Goal: Task Accomplishment & Management: Manage account settings

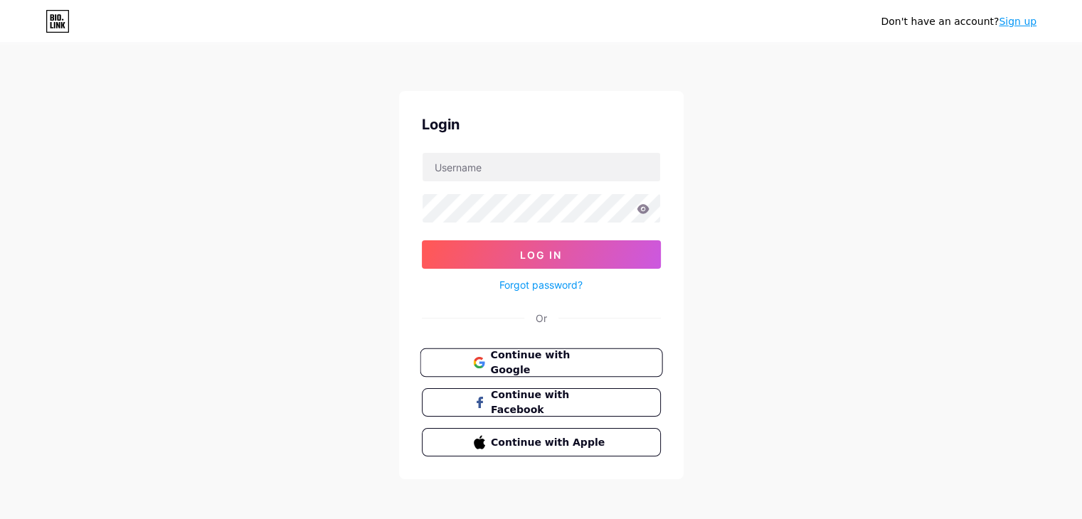
click at [578, 356] on span "Continue with Google" at bounding box center [549, 363] width 119 height 31
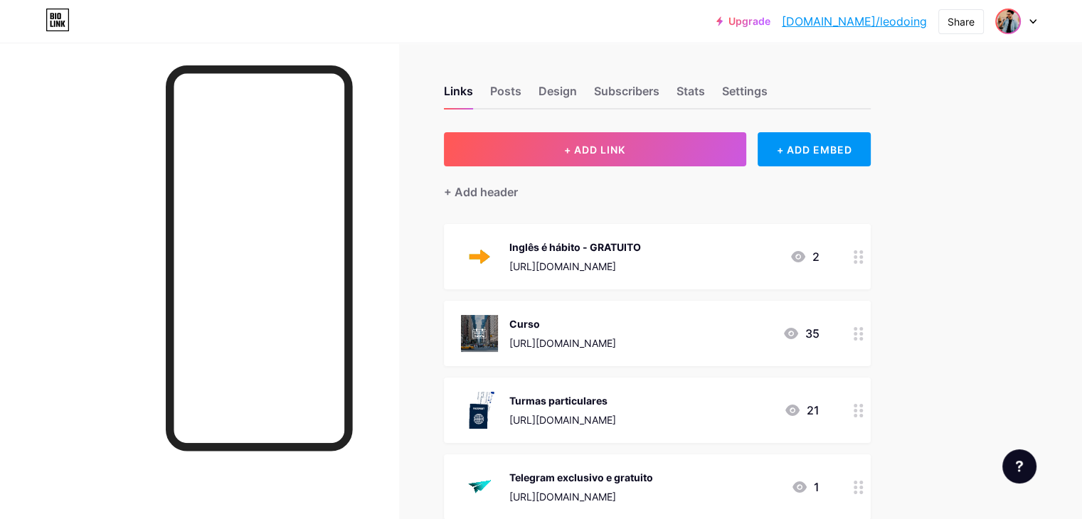
click at [1013, 24] on img at bounding box center [1007, 21] width 23 height 23
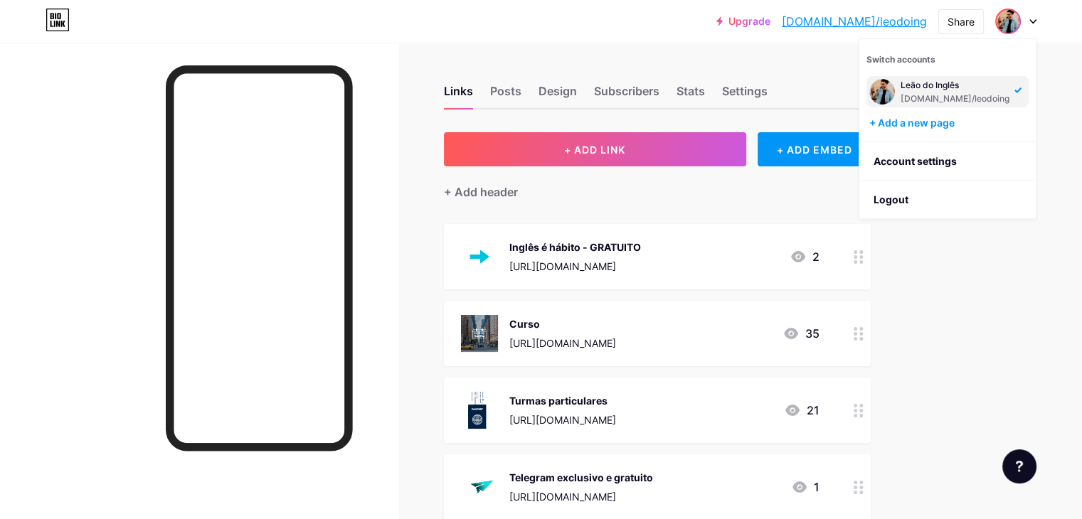
click at [1070, 87] on div "Upgrade bio.link/leodoi... bio.link/leodoing Share Switch accounts Leão do Ingl…" at bounding box center [541, 424] width 1082 height 848
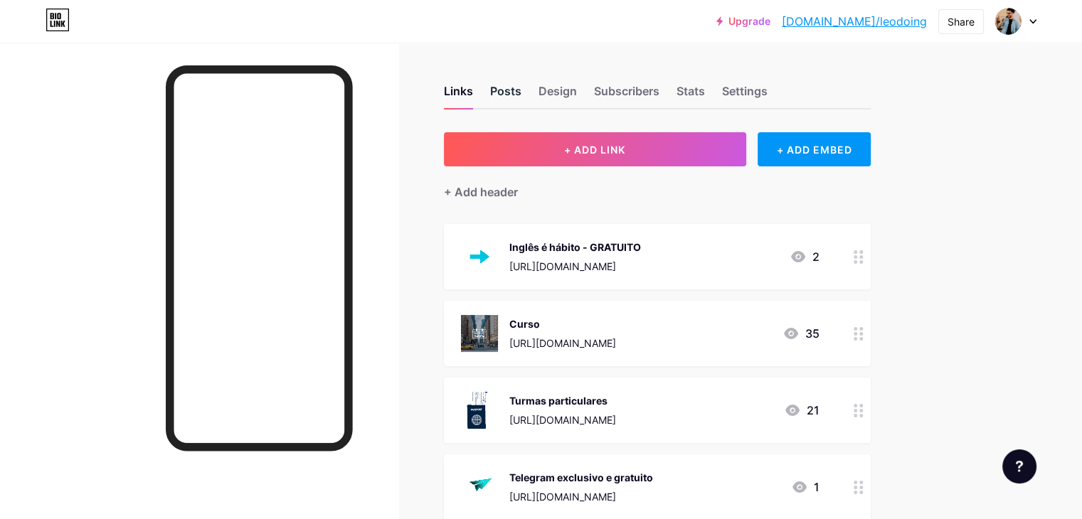
click at [521, 92] on div "Posts" at bounding box center [505, 96] width 31 height 26
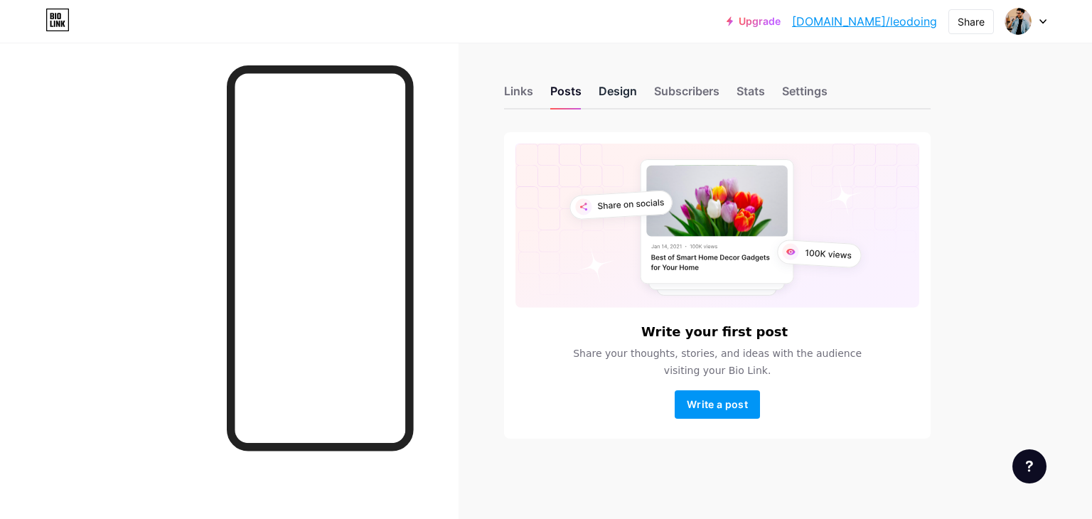
click at [633, 89] on div "Design" at bounding box center [618, 96] width 38 height 26
click at [530, 87] on div "Links" at bounding box center [518, 96] width 29 height 26
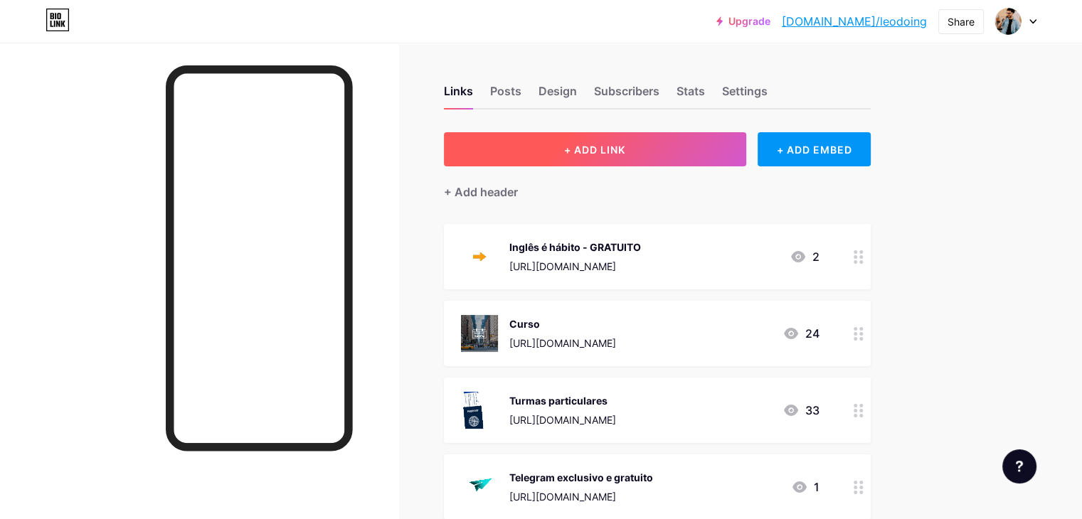
click at [733, 153] on button "+ ADD LINK" at bounding box center [595, 149] width 302 height 34
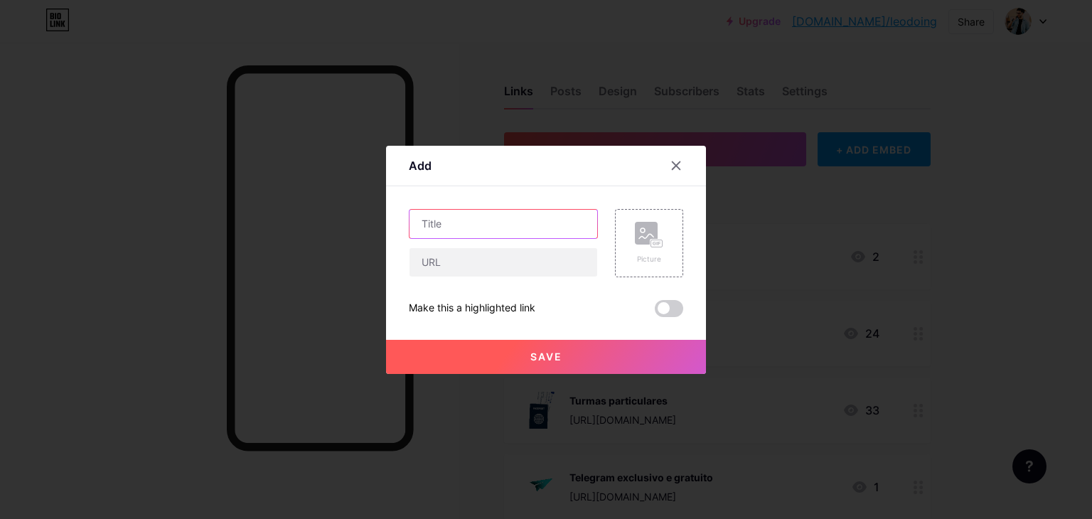
click at [508, 214] on input "text" at bounding box center [504, 224] width 188 height 28
click at [508, 214] on input "Catholic English Club" at bounding box center [504, 224] width 188 height 28
type input "Inglês Católico"
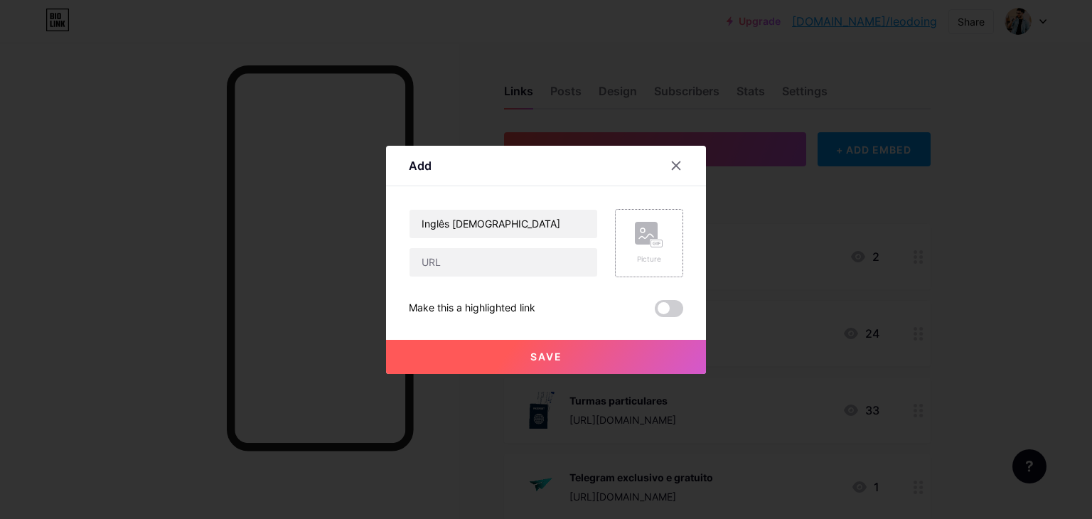
click at [640, 259] on div "Picture" at bounding box center [649, 259] width 28 height 11
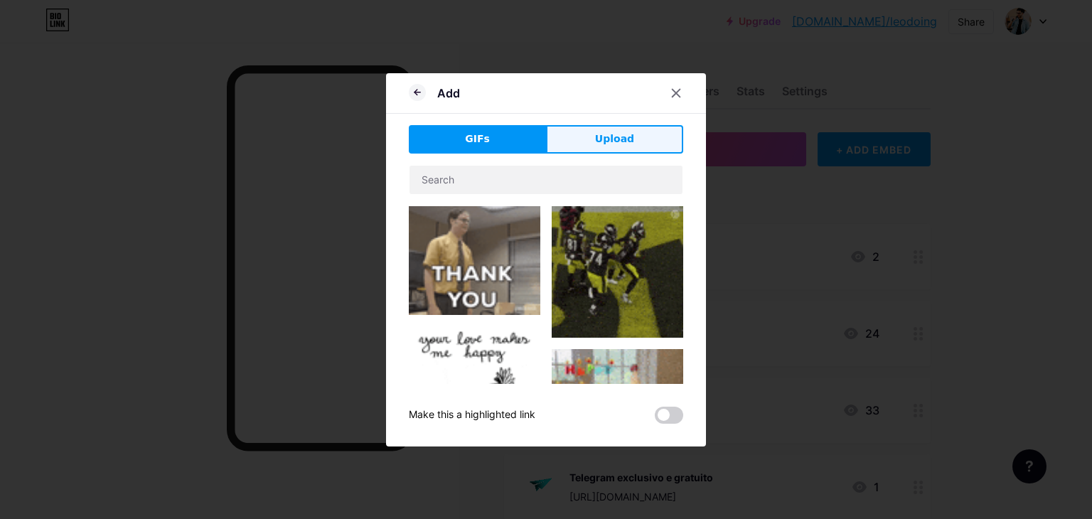
click at [602, 134] on span "Upload" at bounding box center [614, 139] width 39 height 15
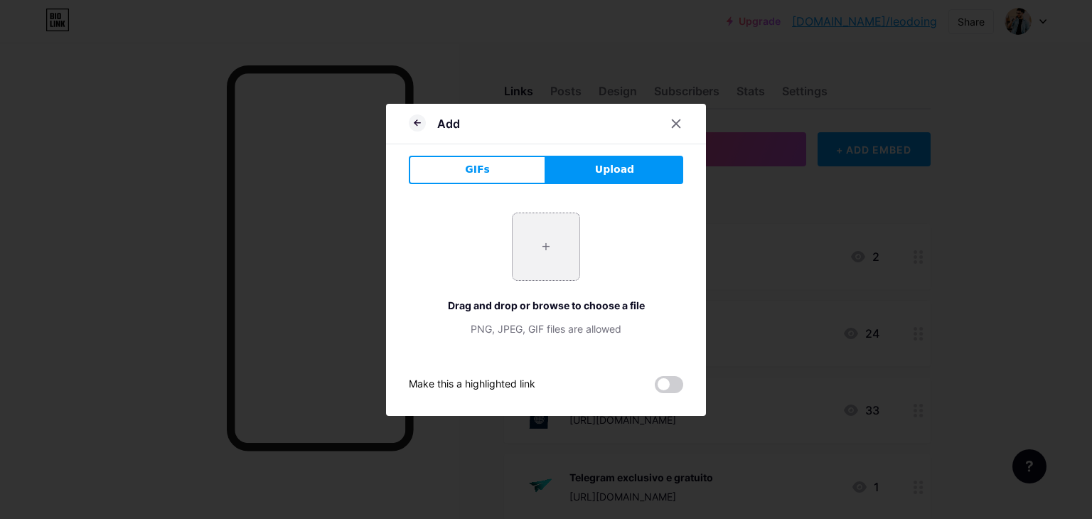
click at [569, 256] on input "file" at bounding box center [546, 246] width 67 height 67
type input "C:\fakepath\Imagem do WhatsApp de 2025-10-01 à(s) 14.47.08_73258fb7.jpg"
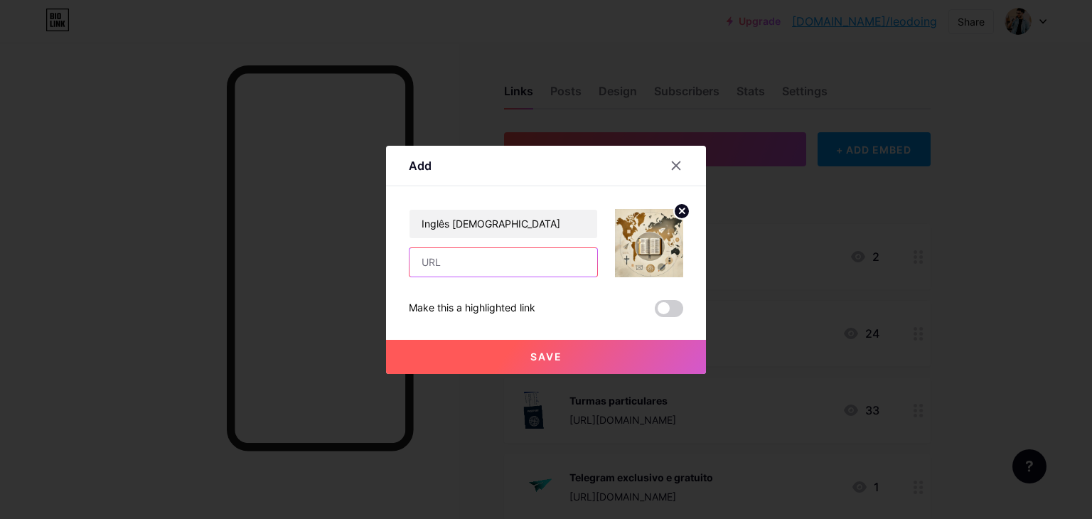
click at [484, 256] on input "text" at bounding box center [504, 262] width 188 height 28
paste input "https://chat.whatsapp.com/CuHne554crv857nIXEyjAR?mode=ems_wa_t"
type input "https://chat.whatsapp.com/CuHne554crv857nIXEyjAR?mode=ems_wa_t"
click at [573, 351] on button "Save" at bounding box center [546, 357] width 320 height 34
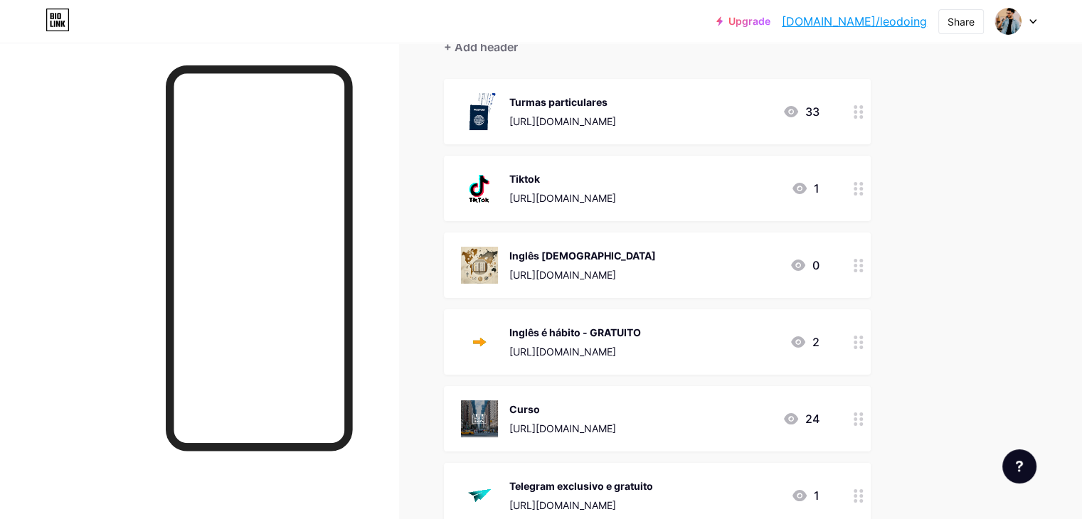
scroll to position [119, 0]
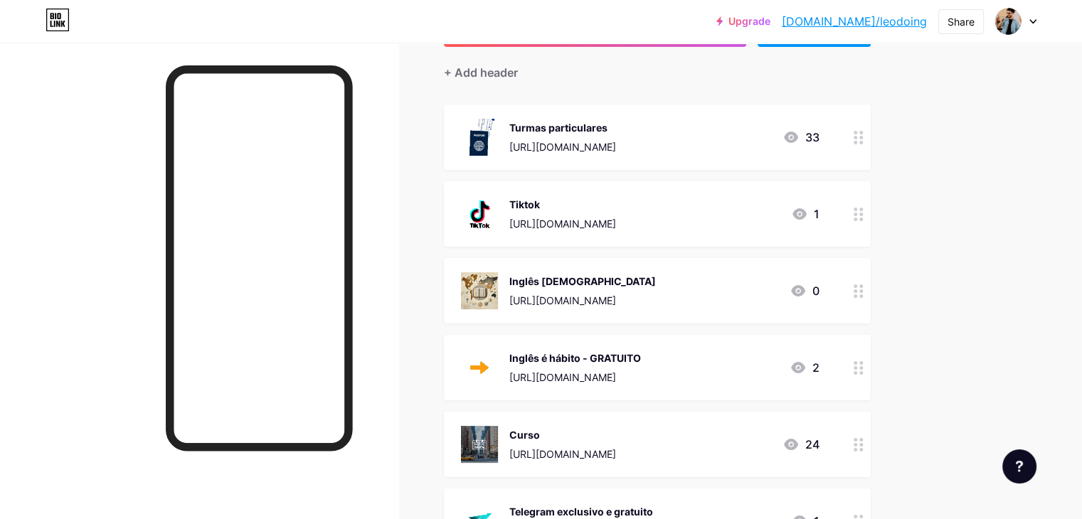
click at [799, 134] on icon at bounding box center [790, 137] width 17 height 17
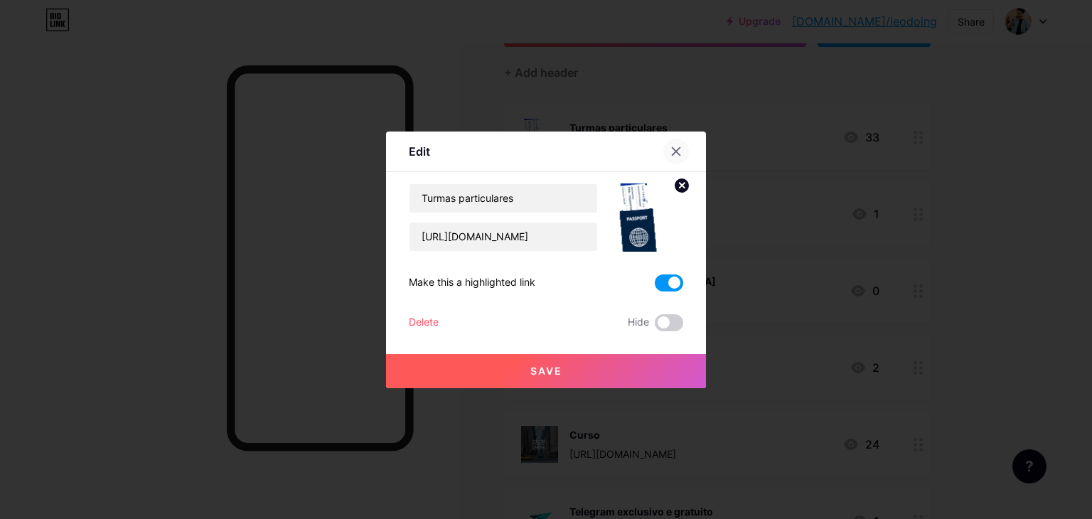
click at [680, 146] on icon at bounding box center [676, 151] width 11 height 11
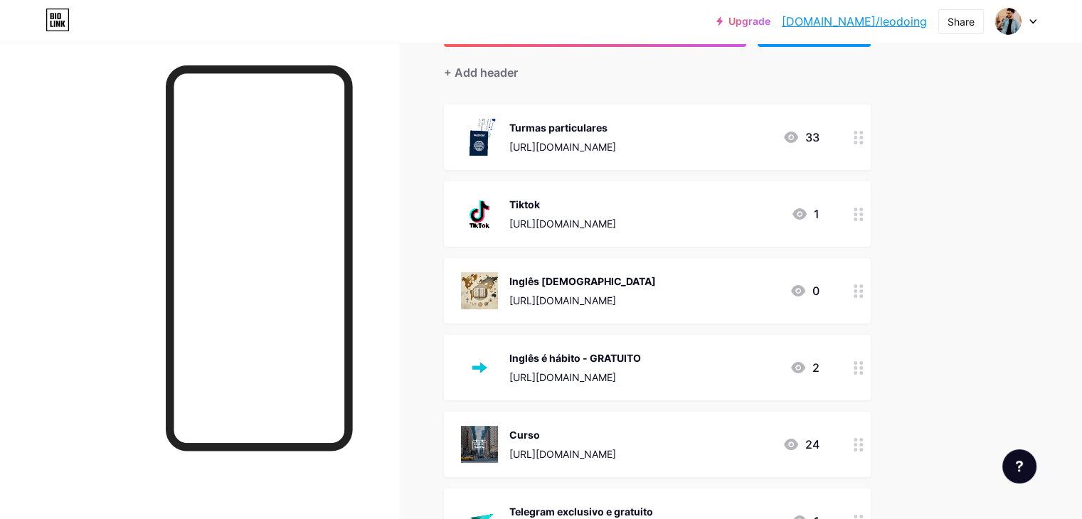
click at [656, 299] on div "https://chat.whatsapp.com/CuHne554crv857nIXEyjAR?mode=ems_wa_t" at bounding box center [582, 300] width 147 height 15
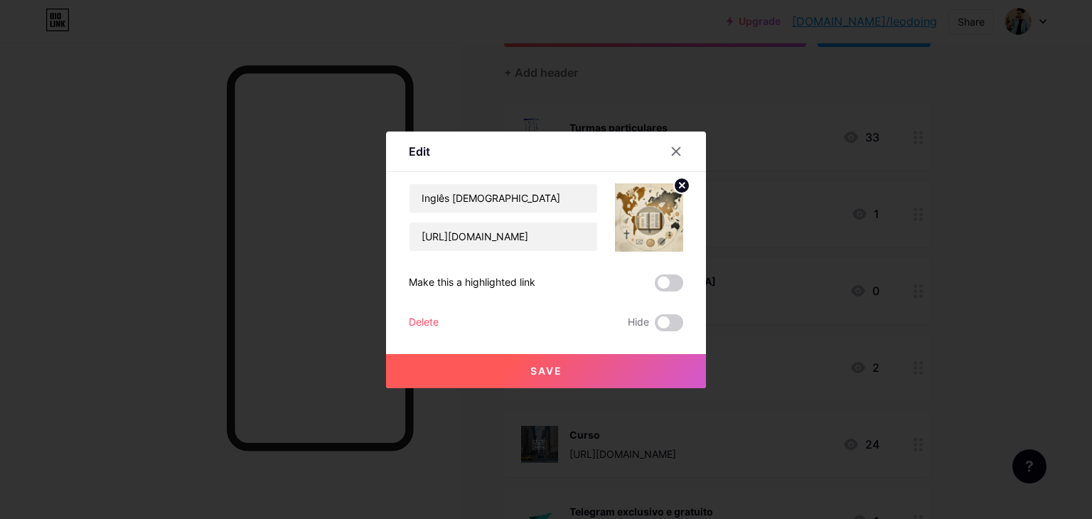
click at [676, 287] on span at bounding box center [669, 283] width 28 height 17
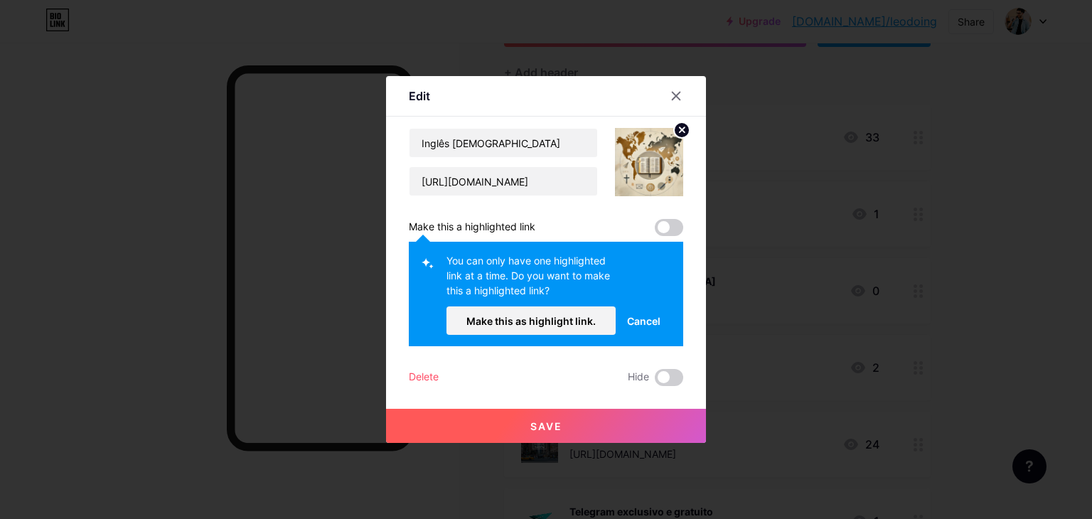
click at [676, 287] on div "You can only have one highlighted link at a time. Do you want to make this a hi…" at bounding box center [546, 294] width 275 height 105
click at [637, 321] on span "Cancel" at bounding box center [643, 321] width 33 height 15
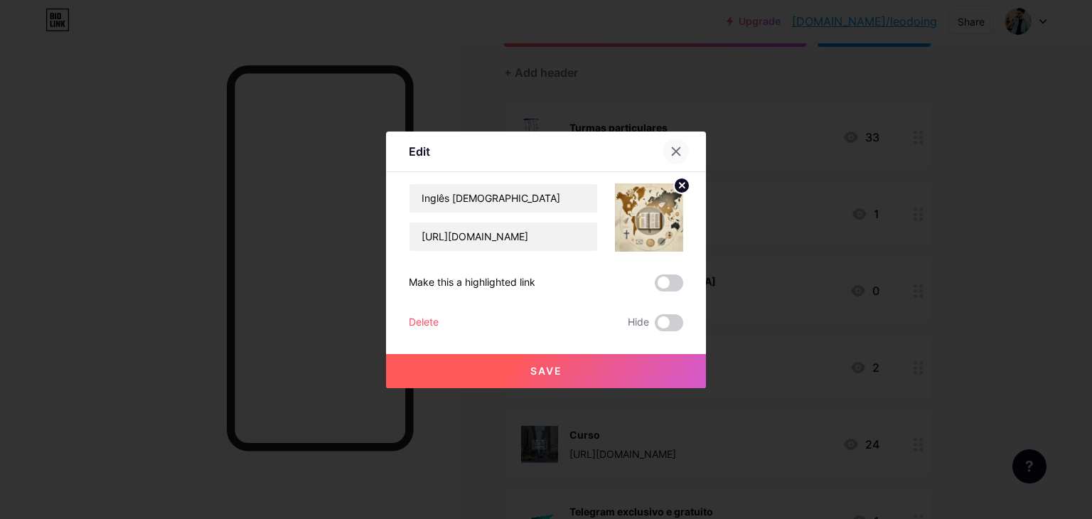
click at [674, 154] on icon at bounding box center [677, 151] width 8 height 8
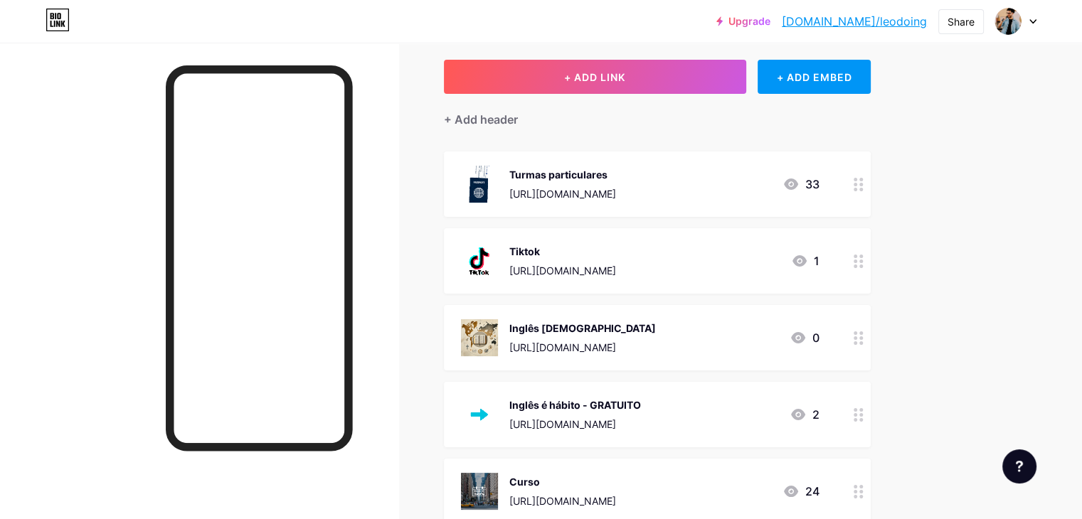
scroll to position [0, 0]
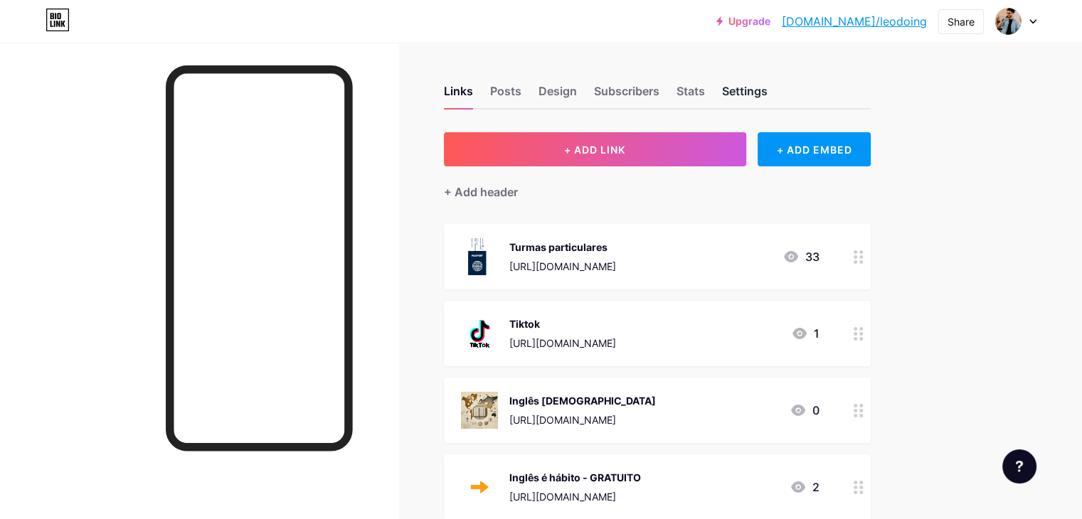
click at [767, 95] on div "Settings" at bounding box center [745, 96] width 46 height 26
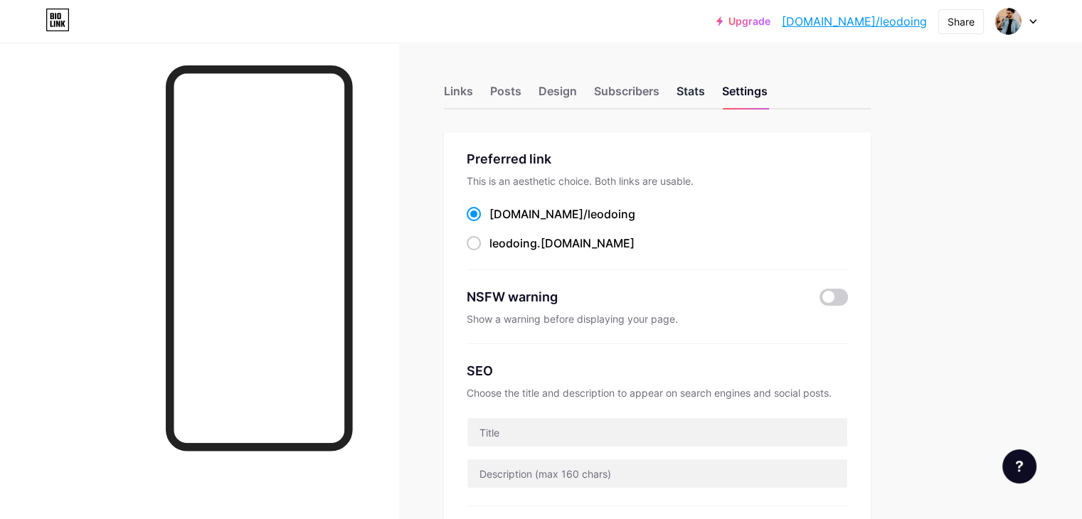
click at [705, 87] on div "Stats" at bounding box center [690, 96] width 28 height 26
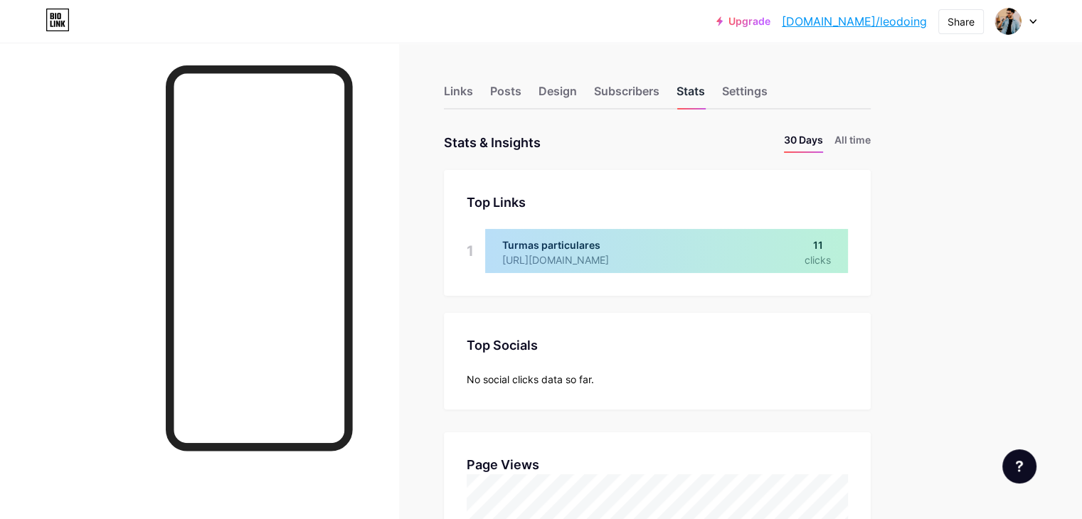
scroll to position [519, 1081]
drag, startPoint x: 763, startPoint y: 87, endPoint x: 1070, endPoint y: 248, distance: 346.5
click at [871, 146] on li "All time" at bounding box center [852, 142] width 36 height 21
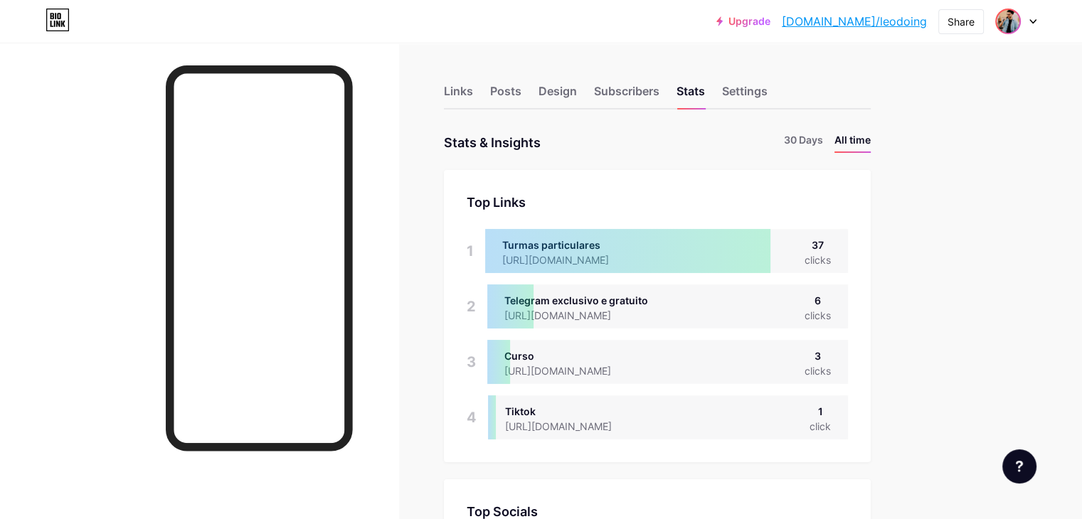
click at [1017, 19] on img at bounding box center [1007, 21] width 23 height 23
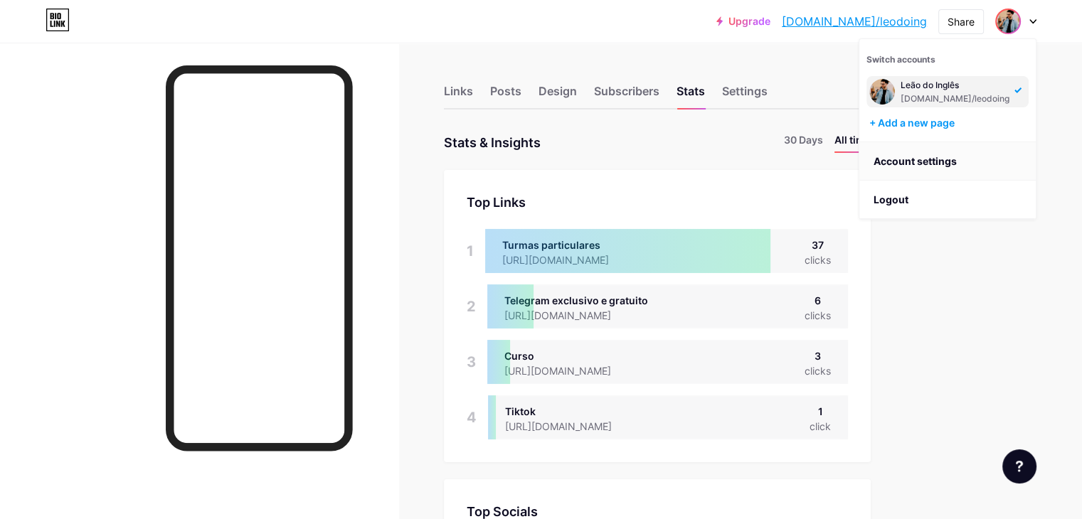
click at [919, 166] on link "Account settings" at bounding box center [947, 161] width 176 height 38
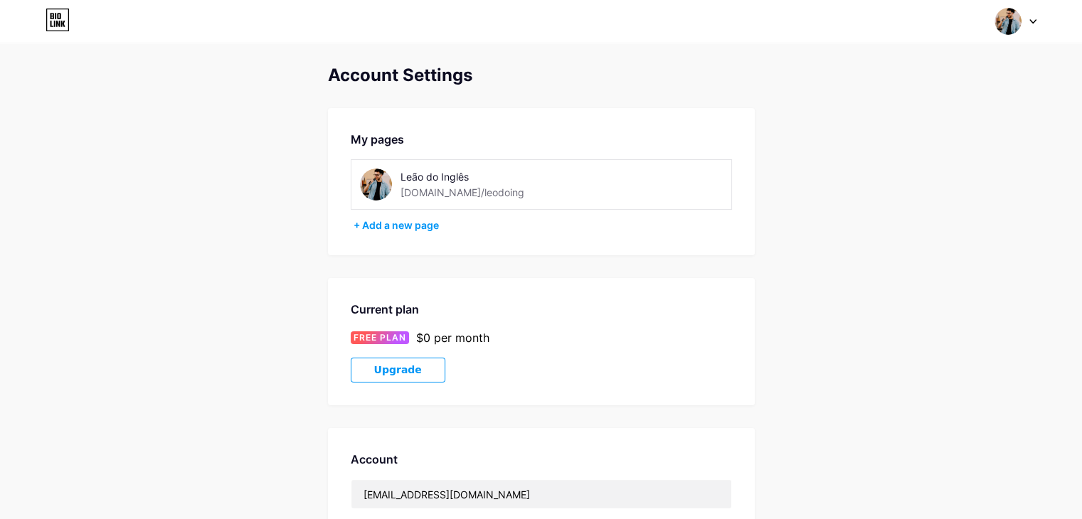
click at [413, 184] on div "Leão do Inglês bio.link/leodoing" at bounding box center [496, 185] width 192 height 32
click at [376, 183] on img at bounding box center [376, 185] width 32 height 32
click at [436, 175] on div "Leão do Inglês" at bounding box center [496, 176] width 192 height 15
click at [448, 196] on div "bio.link/leodoing" at bounding box center [462, 192] width 124 height 15
click at [1014, 9] on img at bounding box center [1007, 21] width 27 height 27
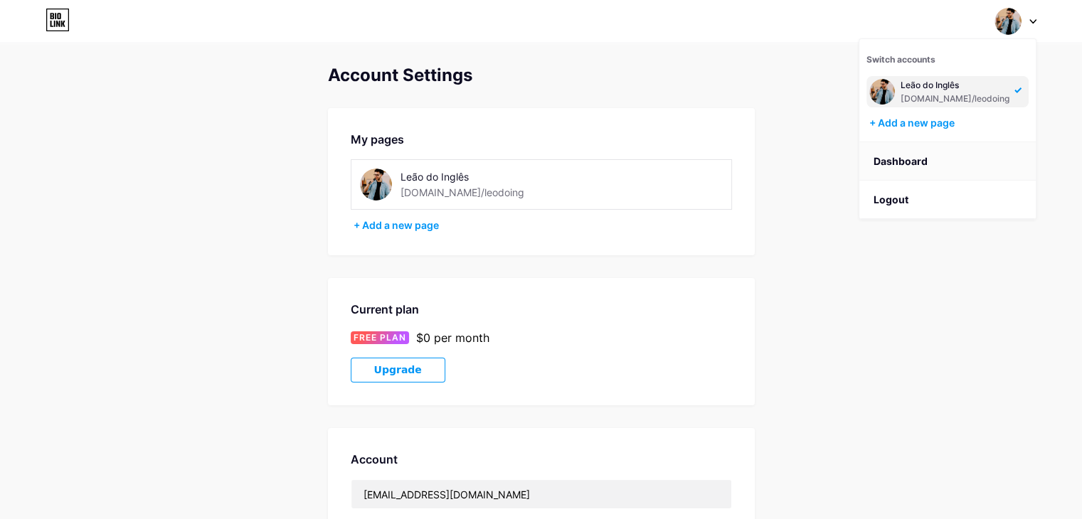
click at [905, 160] on link "Dashboard" at bounding box center [947, 161] width 176 height 38
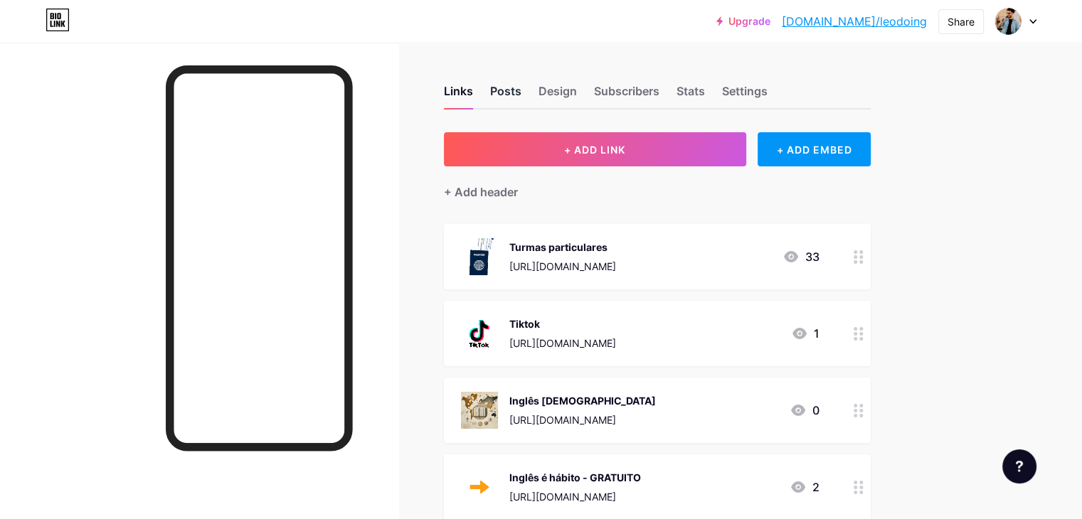
click at [521, 89] on div "Posts" at bounding box center [505, 96] width 31 height 26
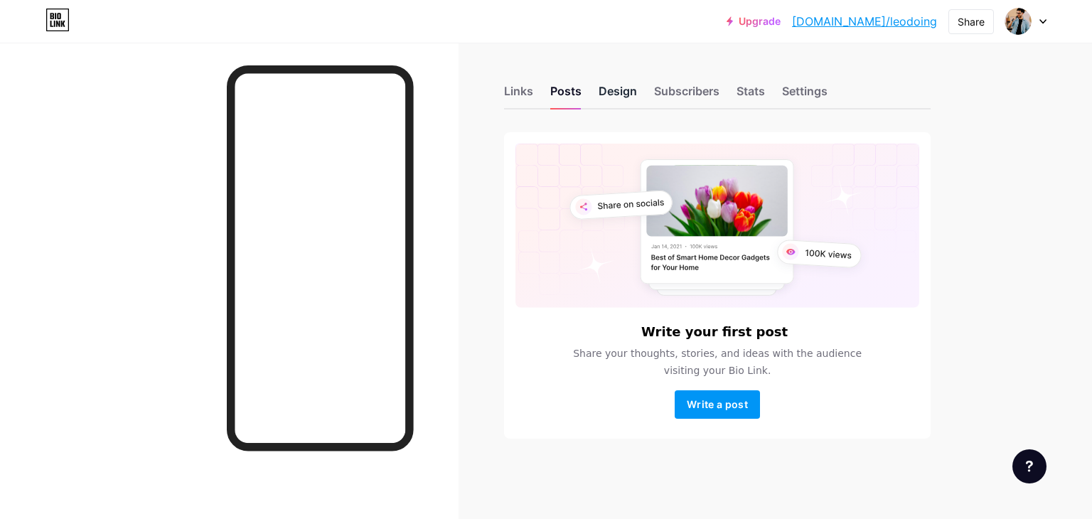
click at [619, 100] on div "Design" at bounding box center [618, 96] width 38 height 26
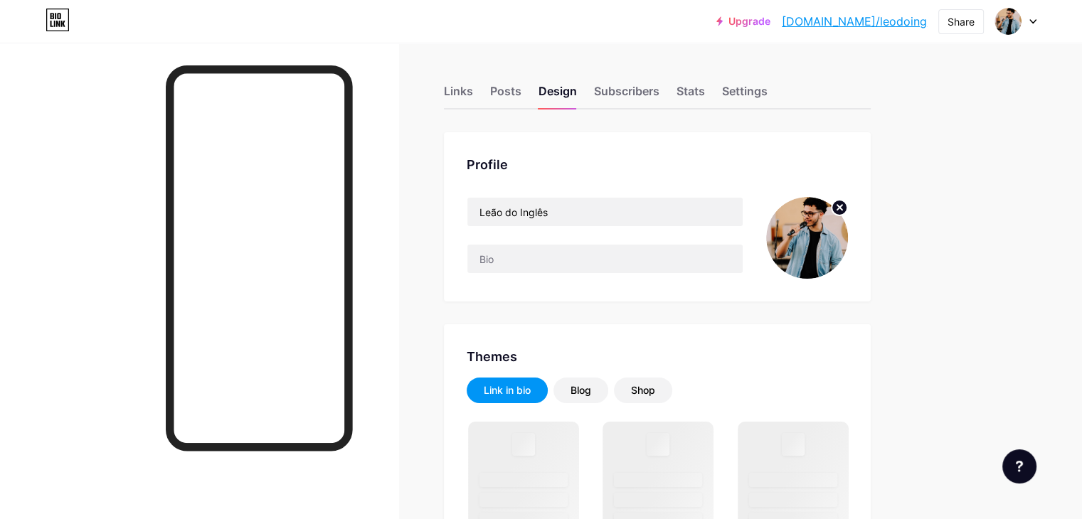
click at [848, 220] on img at bounding box center [807, 238] width 82 height 82
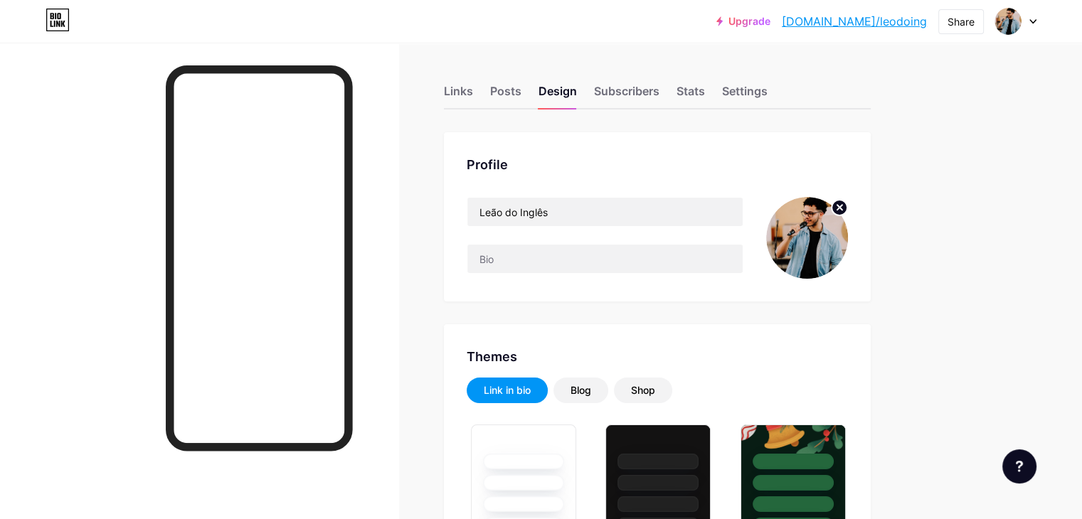
click at [842, 208] on icon at bounding box center [839, 207] width 5 height 5
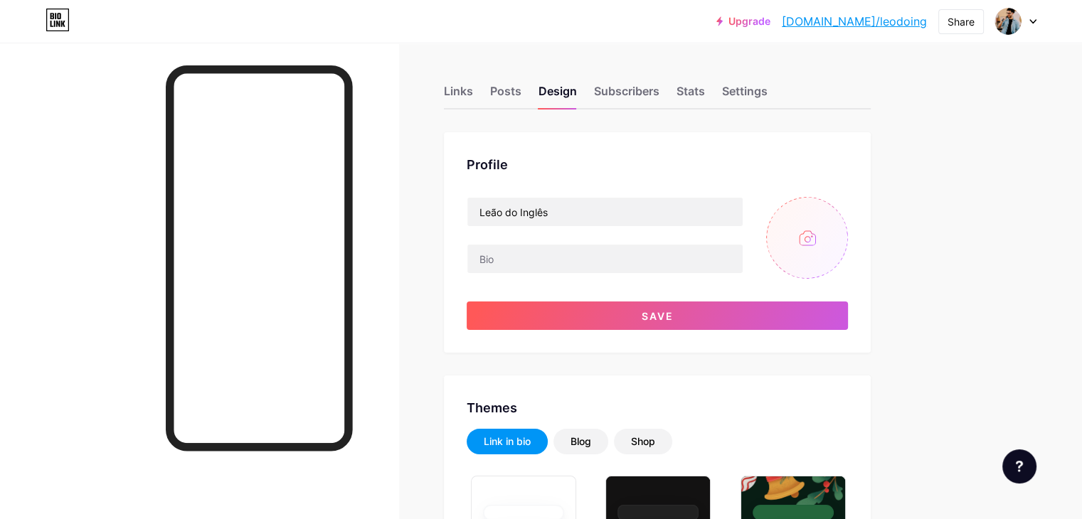
click at [848, 248] on input "file" at bounding box center [807, 238] width 82 height 82
type input "C:\fakepath\Imagem do WhatsApp de 2025-02-18 à(s) 16.55.27_ac17b14a.jpg"
click at [847, 207] on circle at bounding box center [839, 208] width 16 height 16
click at [848, 252] on input "file" at bounding box center [807, 238] width 82 height 82
type input "C:\fakepath\Imagem do WhatsApp de 2025-02-18 à(s) 16.52.28_0d4c5e90.jpg"
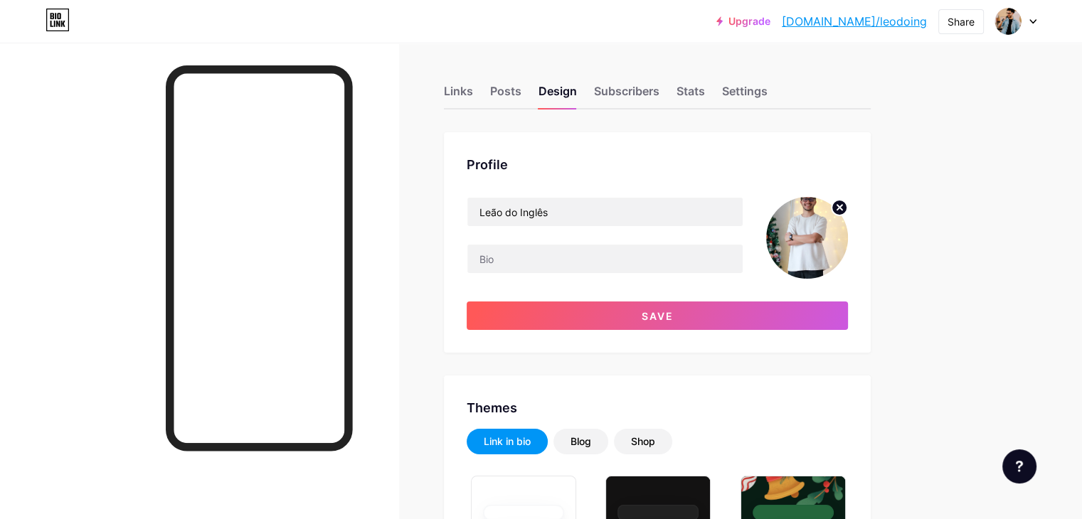
click at [848, 248] on img at bounding box center [807, 238] width 82 height 82
click at [848, 224] on img at bounding box center [807, 238] width 82 height 82
click at [842, 208] on icon at bounding box center [839, 207] width 5 height 5
click at [846, 243] on input "file" at bounding box center [807, 238] width 82 height 82
type input "C:\fakepath\Imagem do WhatsApp de 2025-02-18 à(s) 16.55.27_ac17b14a.jpg"
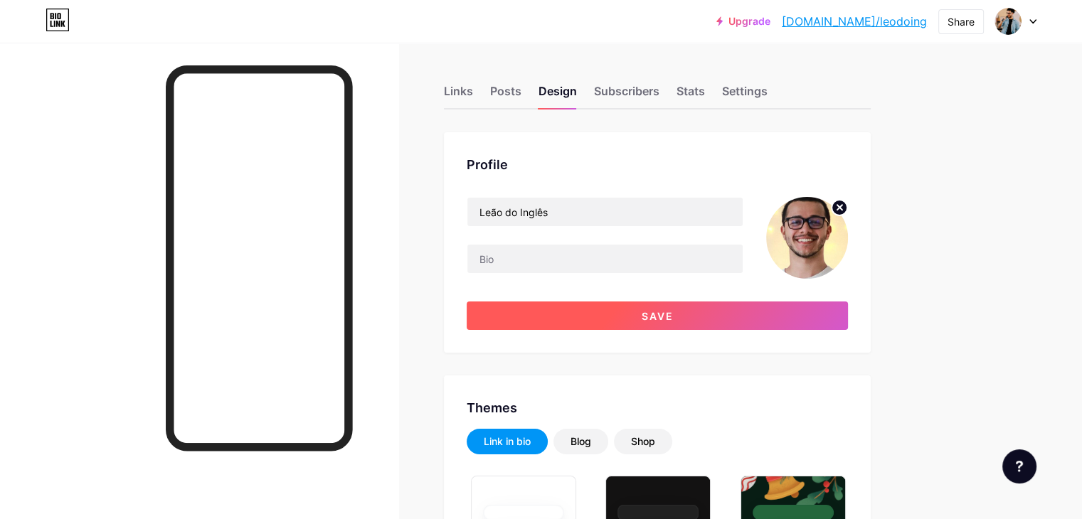
click at [711, 323] on button "Save" at bounding box center [657, 316] width 381 height 28
type input "#ffffff"
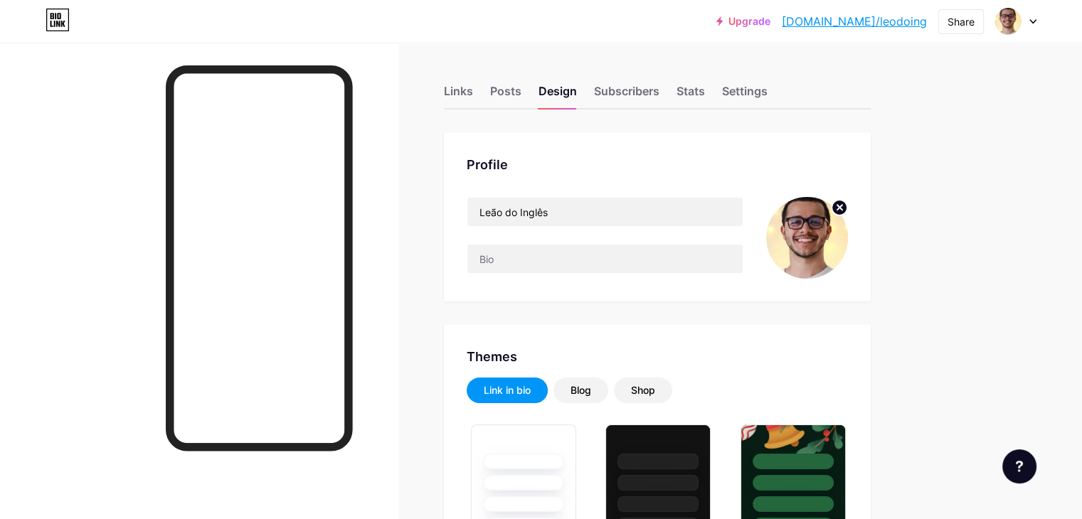
drag, startPoint x: 1092, startPoint y: 272, endPoint x: 1001, endPoint y: 176, distance: 131.8
